Goal: Task Accomplishment & Management: Complete application form

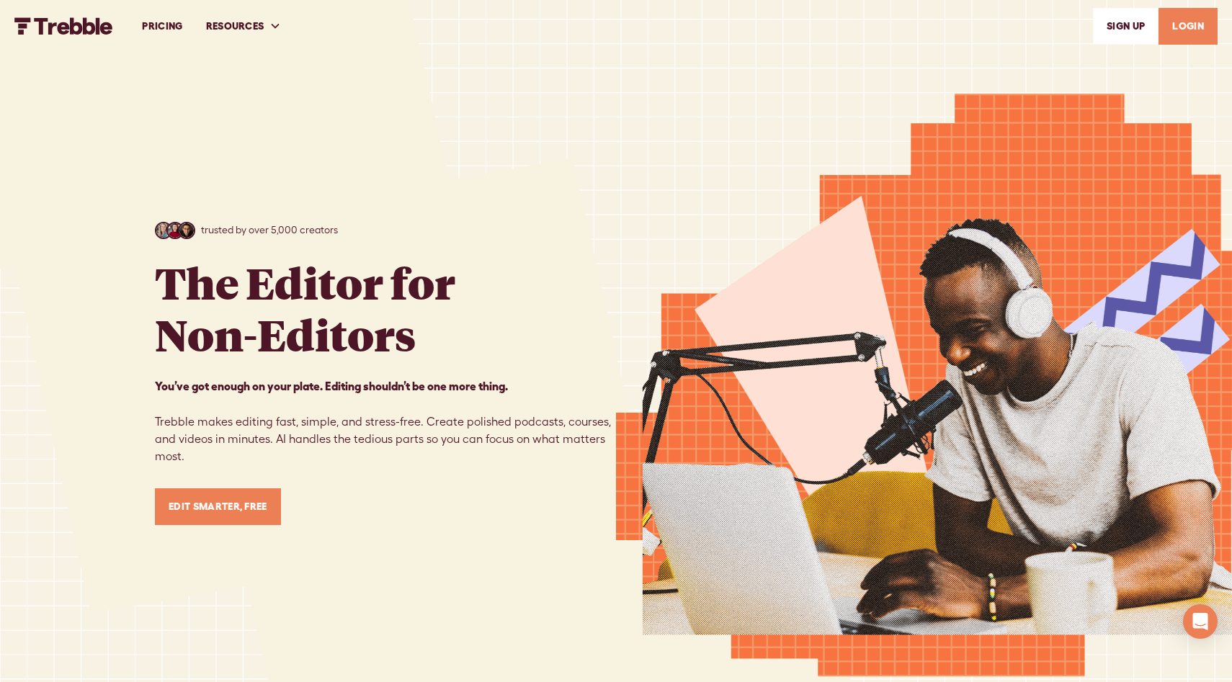
click at [1178, 35] on link "LOGIN" at bounding box center [1187, 26] width 59 height 37
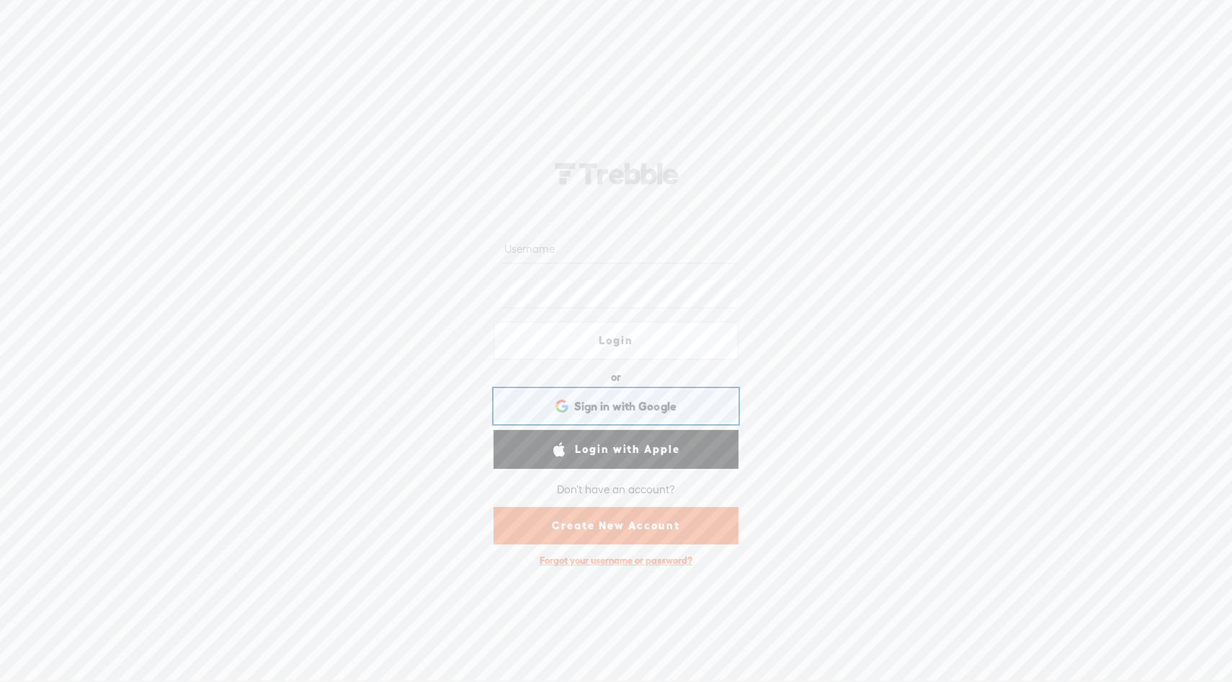
click at [654, 410] on span "Sign in with Google" at bounding box center [625, 406] width 103 height 15
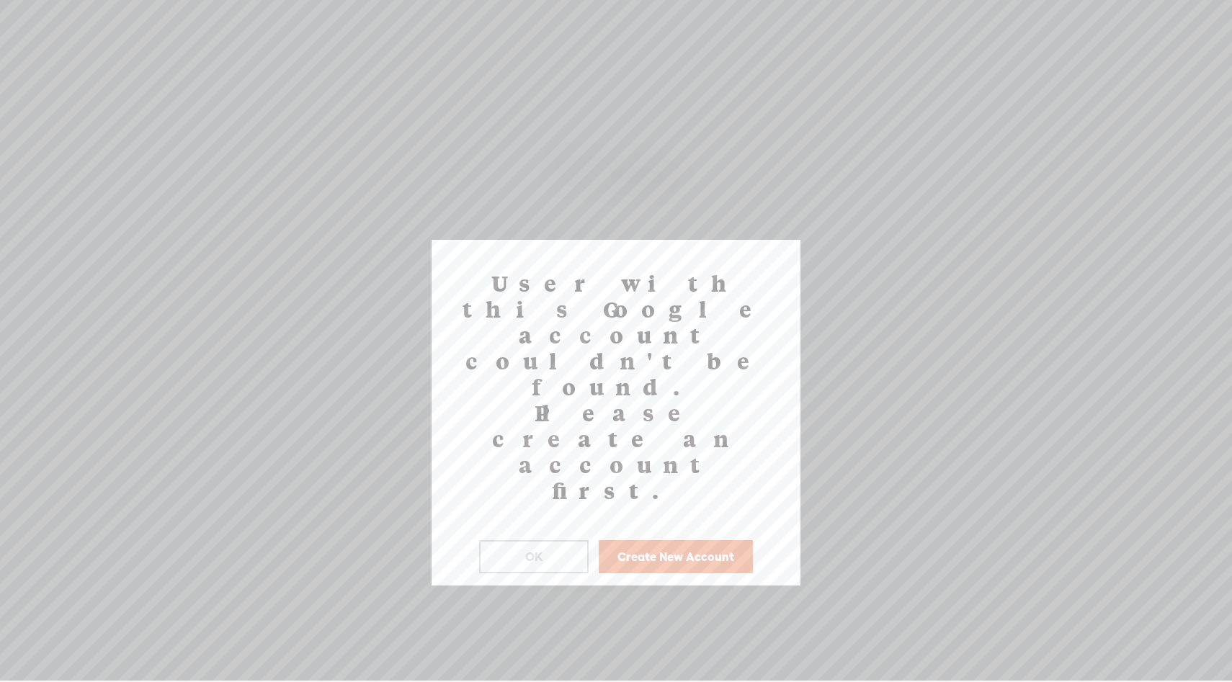
click at [648, 540] on button "Create New Account" at bounding box center [676, 556] width 154 height 33
